Goal: Communication & Community: Answer question/provide support

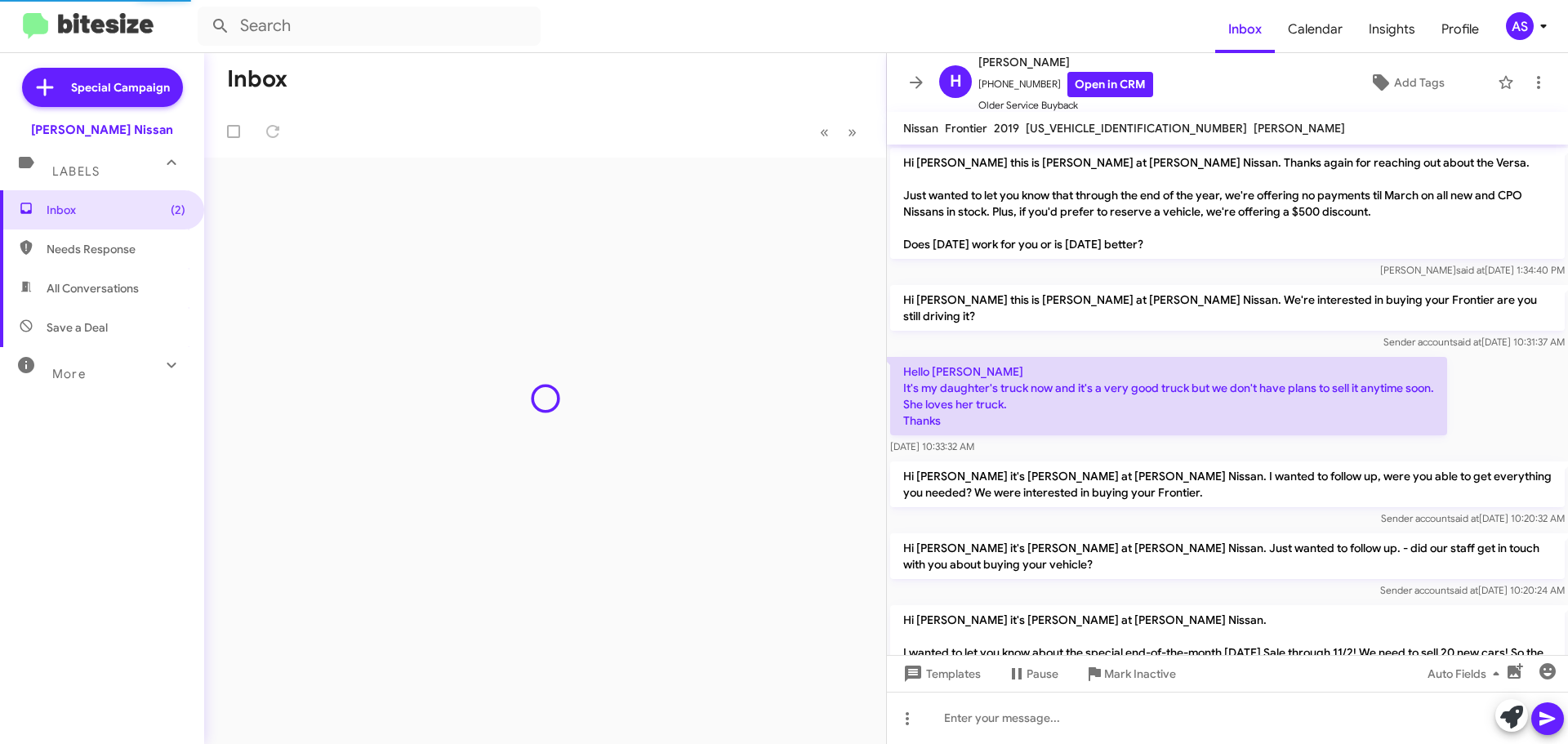
scroll to position [793, 0]
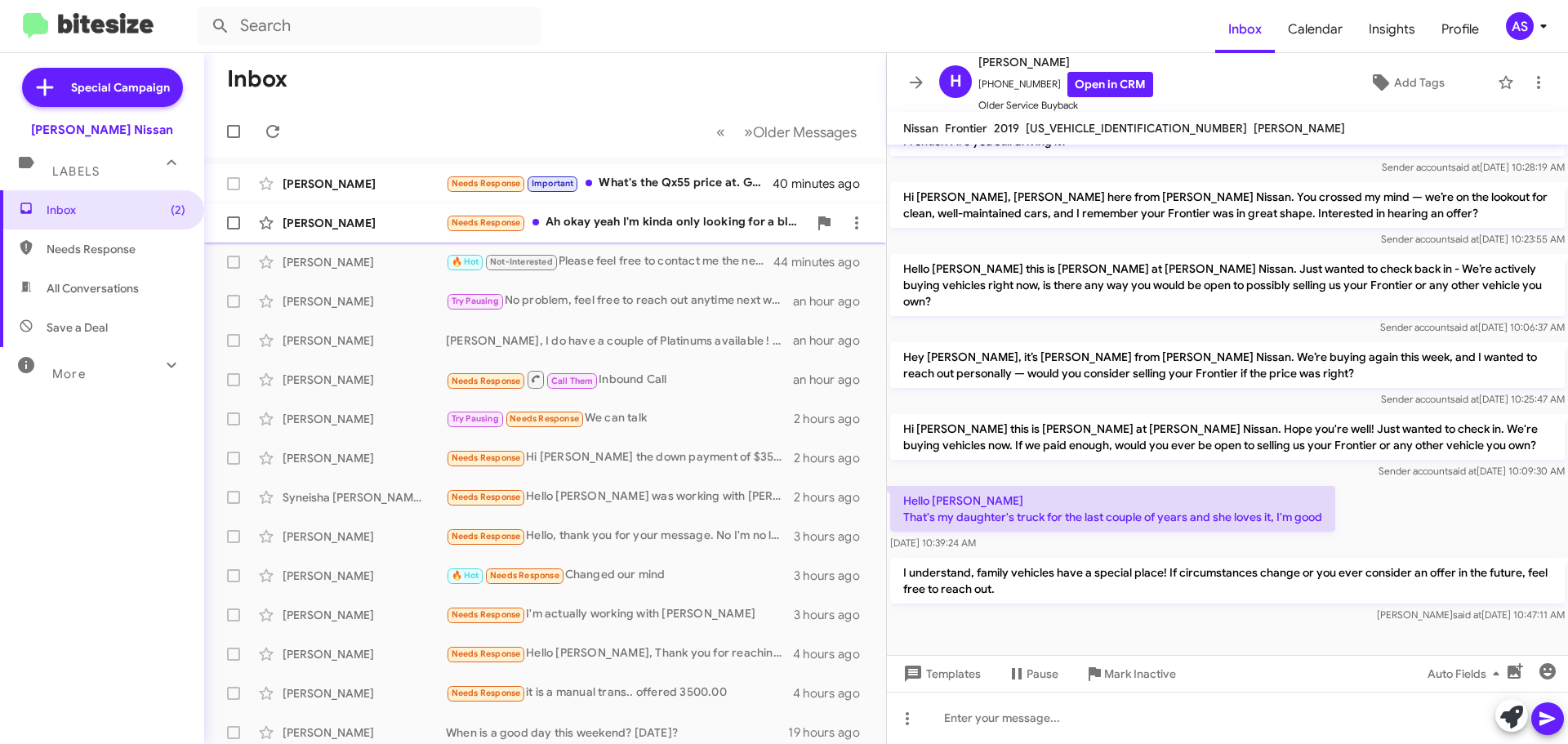
click at [622, 215] on div "Needs Response Ah okay yeah I'm kinda only looking for a black manual" at bounding box center [626, 223] width 362 height 19
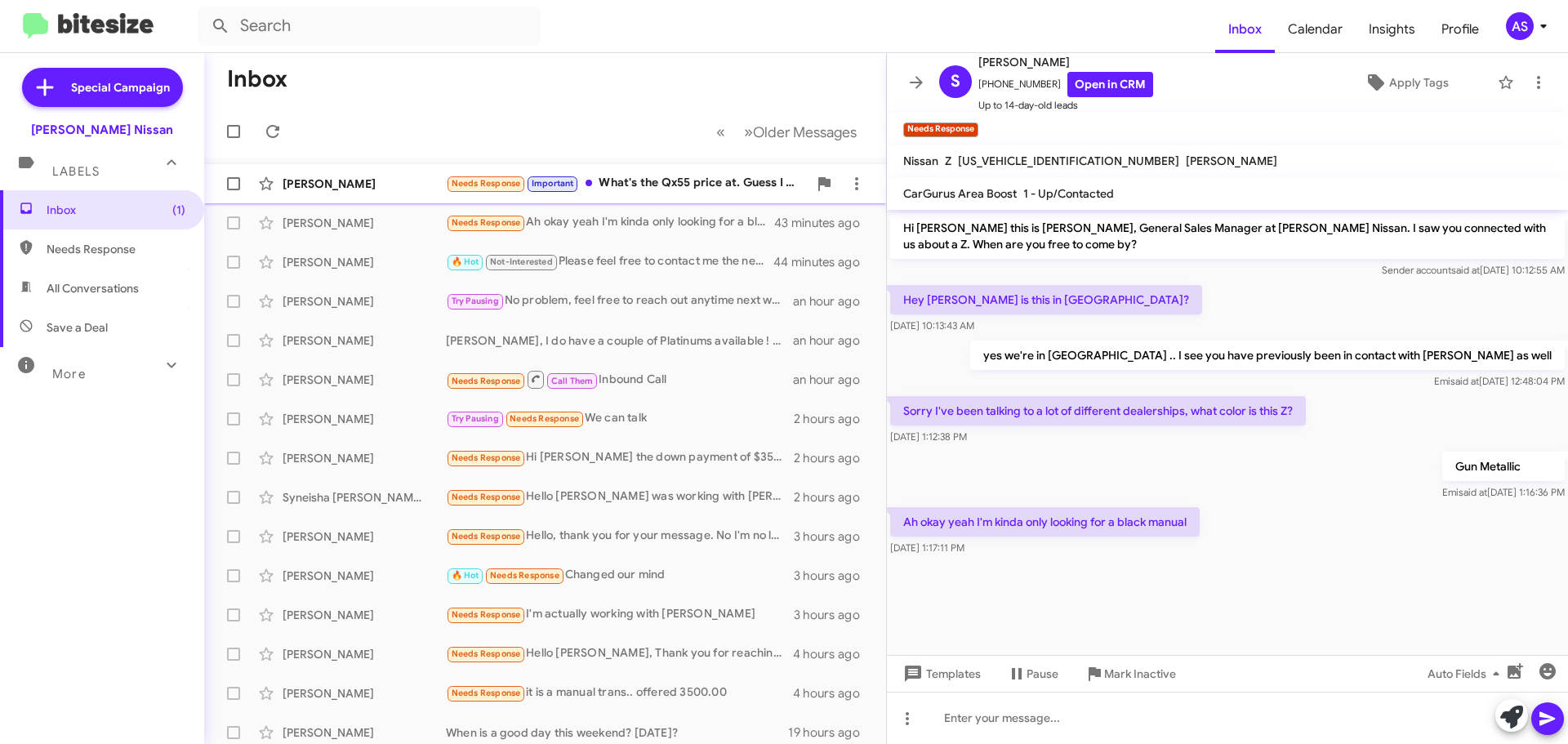
click at [677, 186] on div "Needs Response Important What's the Qx55 price at. Guess I go on website look f…" at bounding box center [626, 183] width 362 height 19
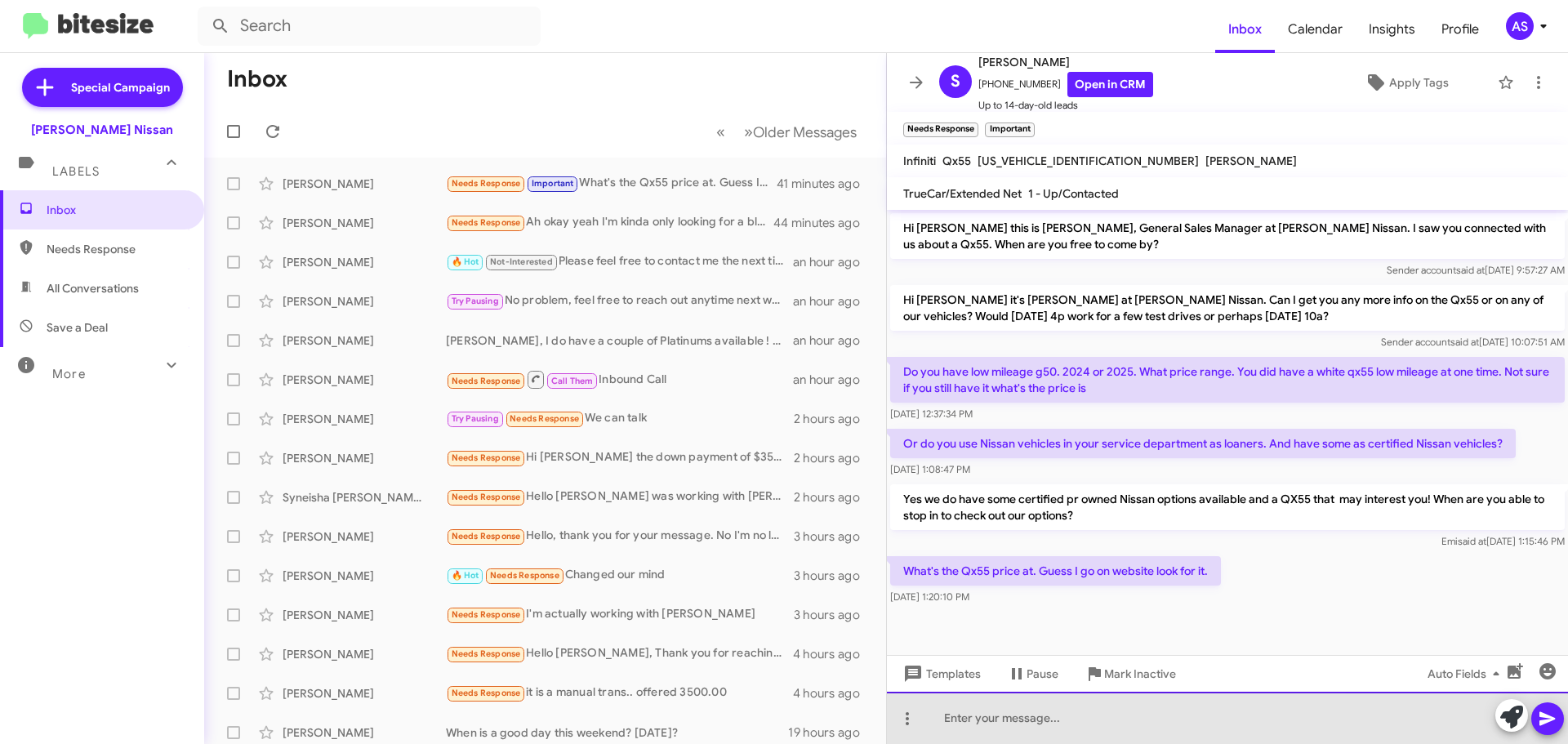
click at [1146, 698] on div at bounding box center [1227, 718] width 681 height 52
